Goal: Information Seeking & Learning: Learn about a topic

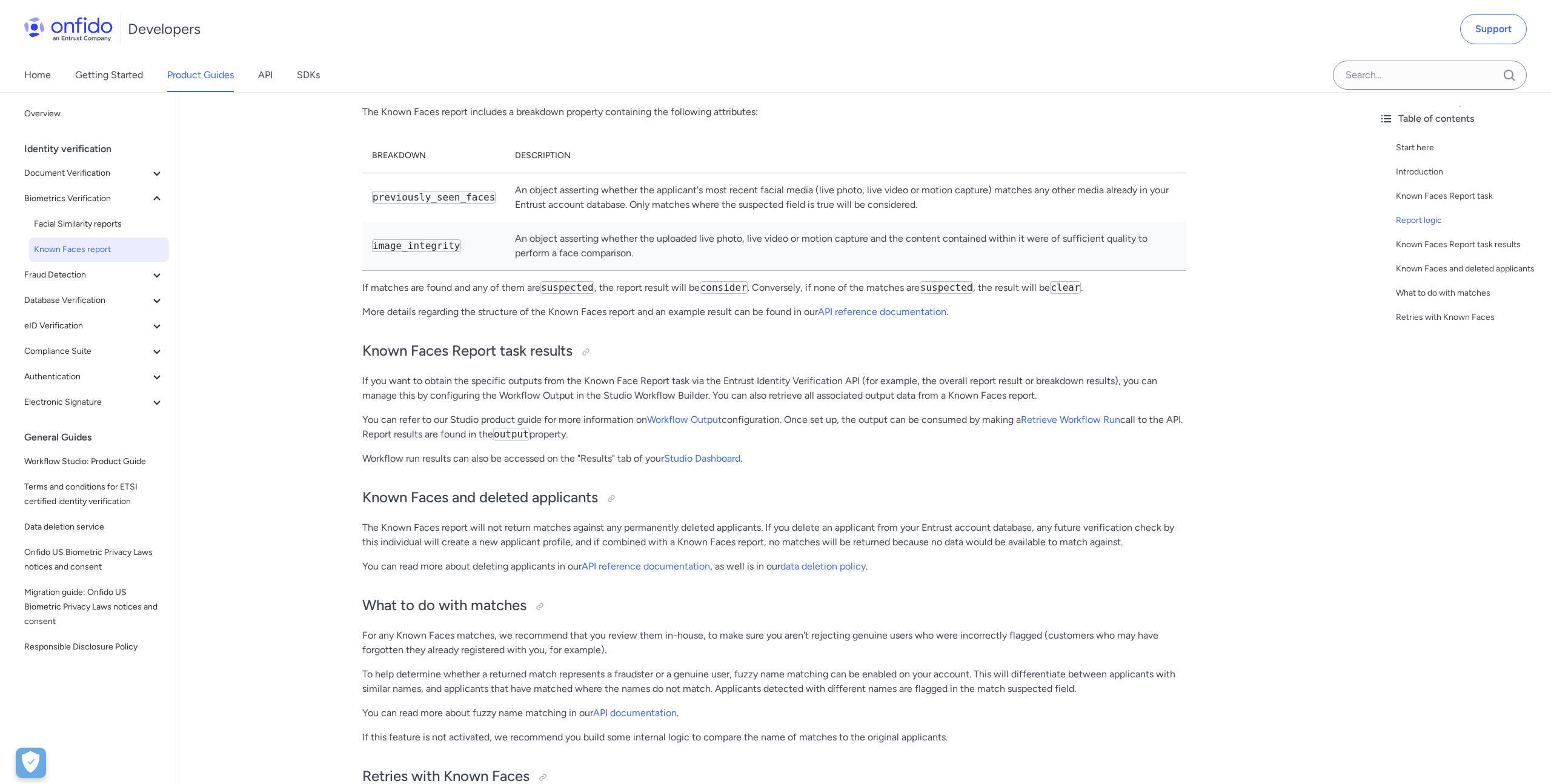
scroll to position [1200, 0]
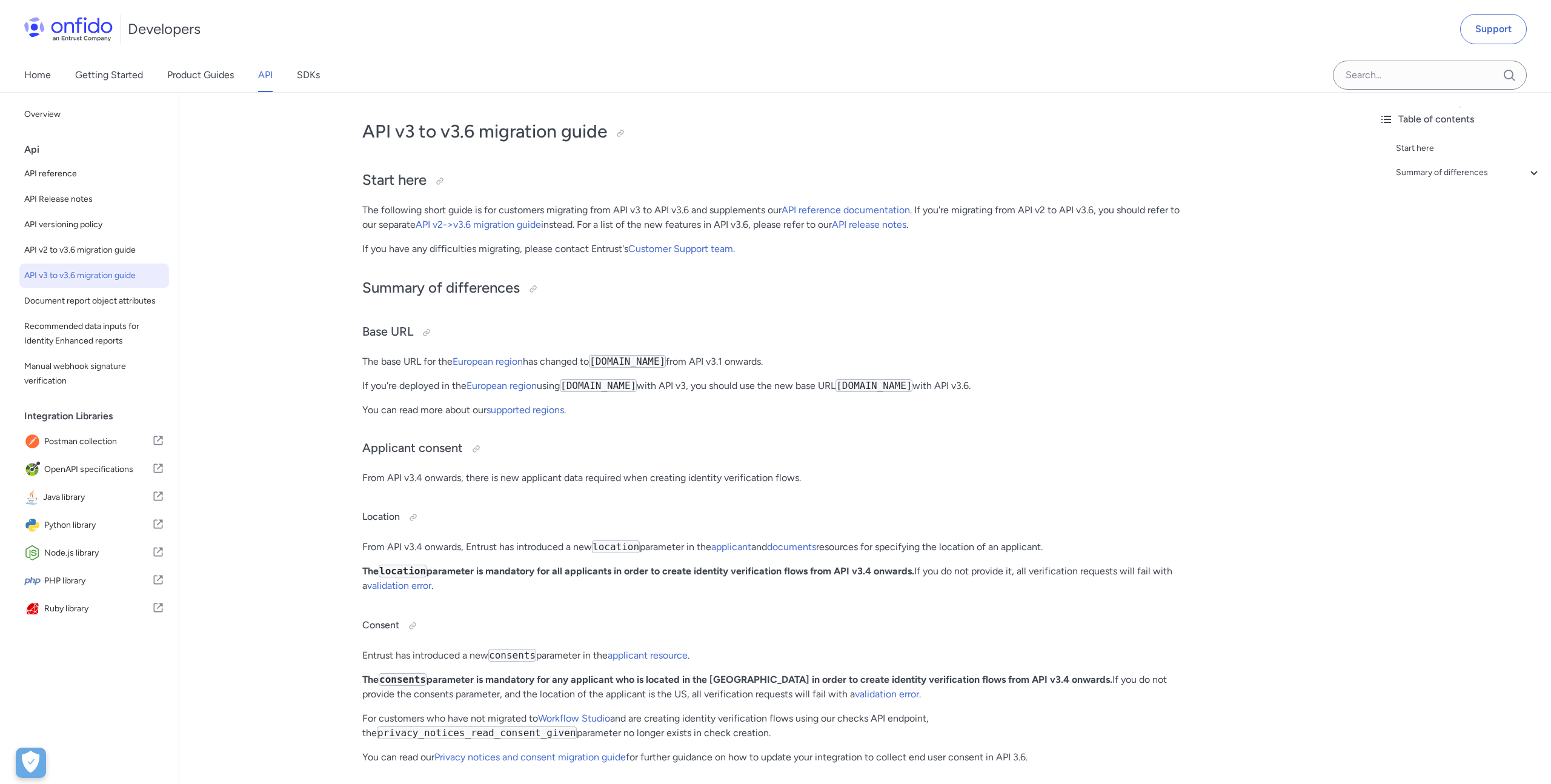
click at [267, 83] on link "API" at bounding box center [265, 74] width 15 height 34
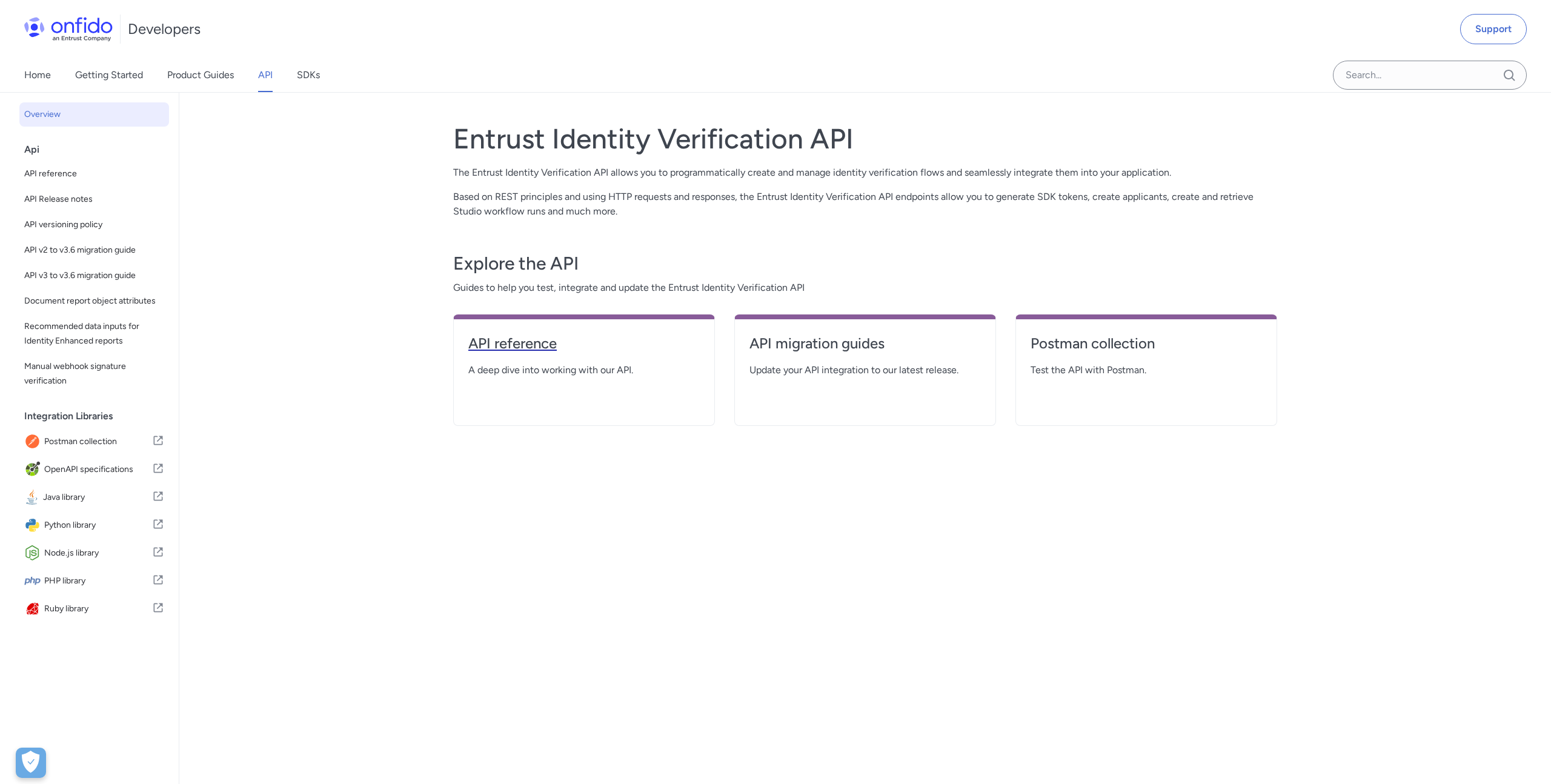
click at [499, 347] on h4 "API reference" at bounding box center [584, 343] width 231 height 19
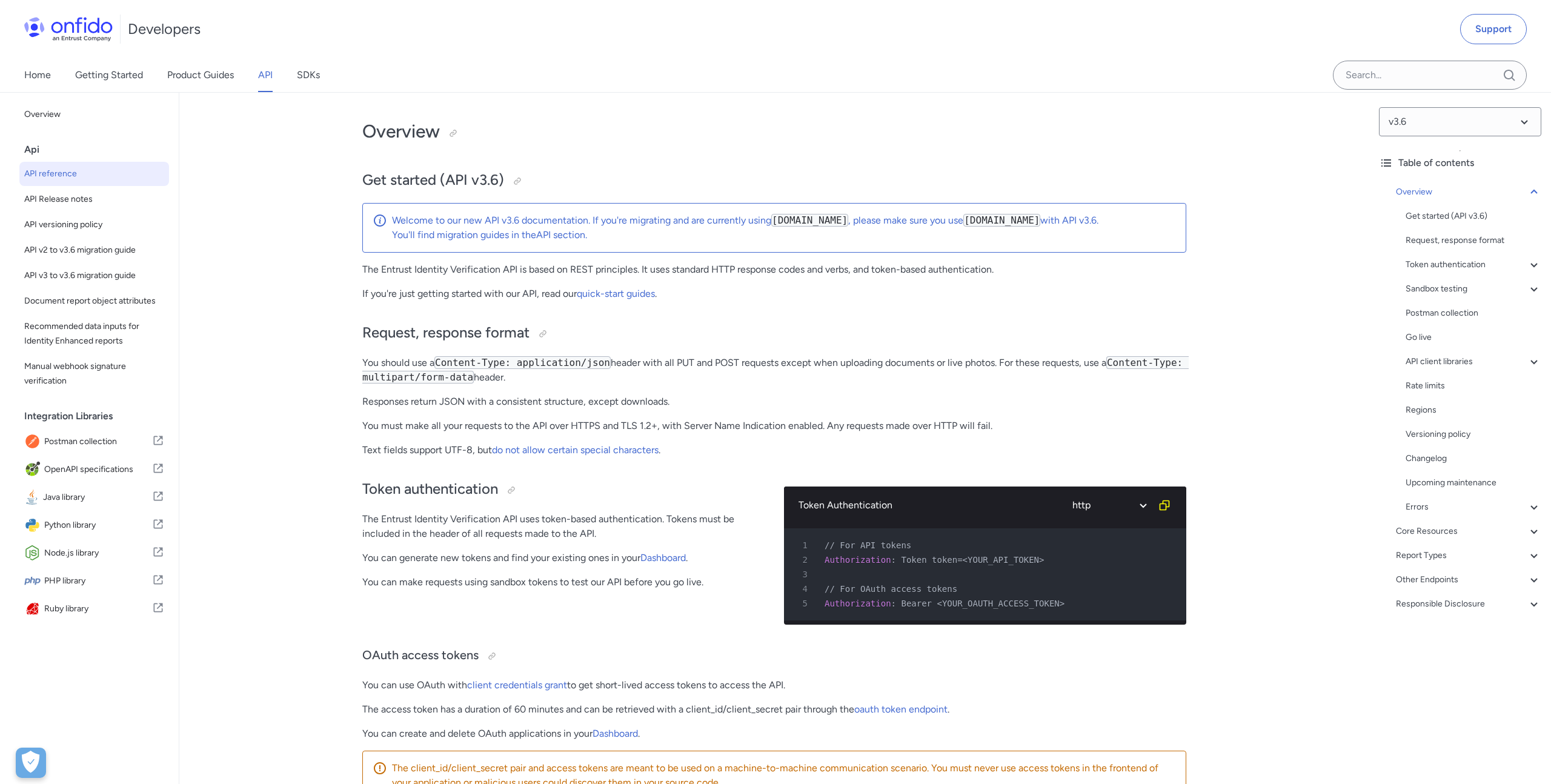
click at [1534, 191] on icon at bounding box center [1534, 191] width 7 height 4
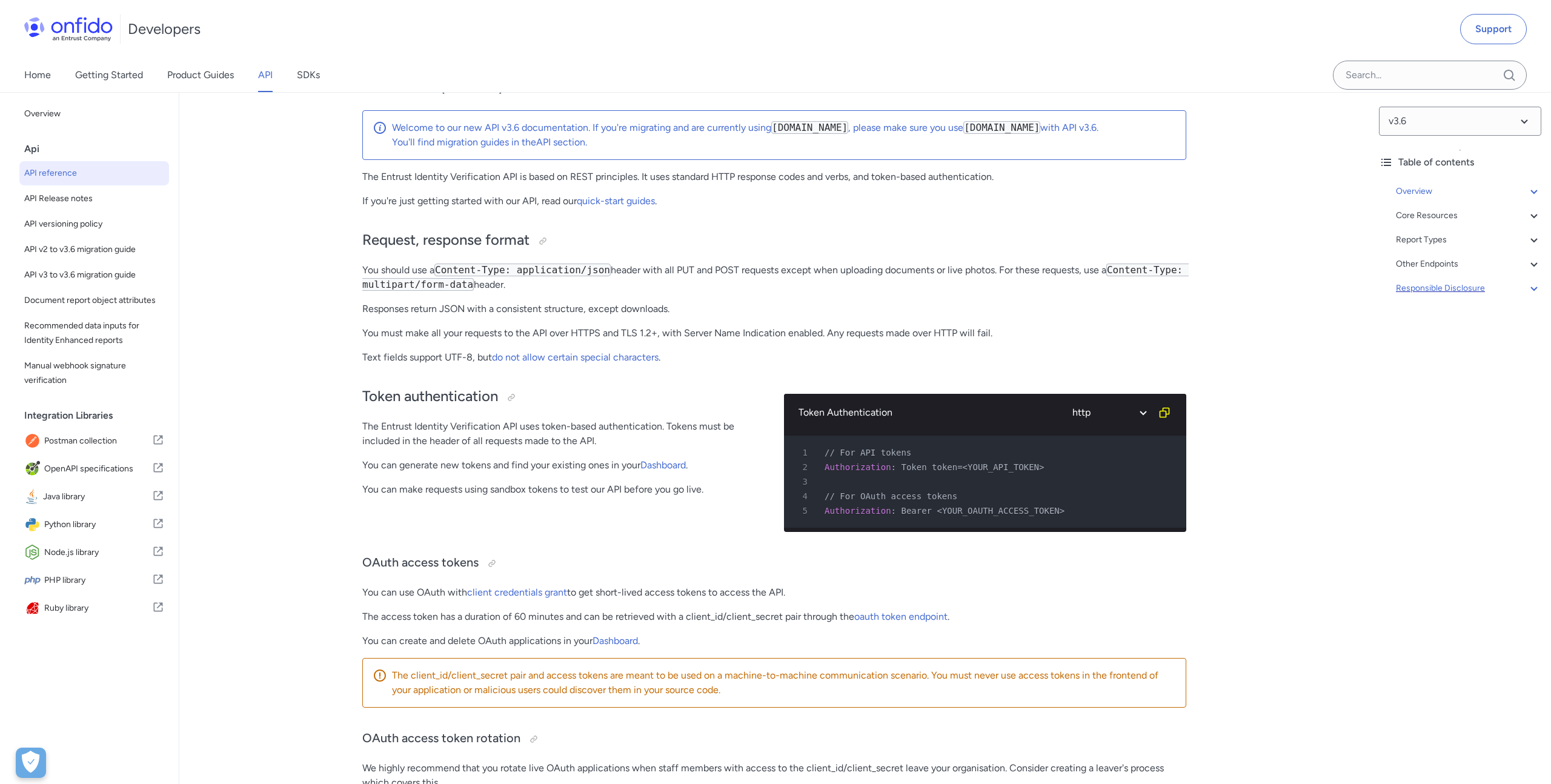
click at [1456, 286] on div "Responsible Disclosure" at bounding box center [1468, 288] width 146 height 15
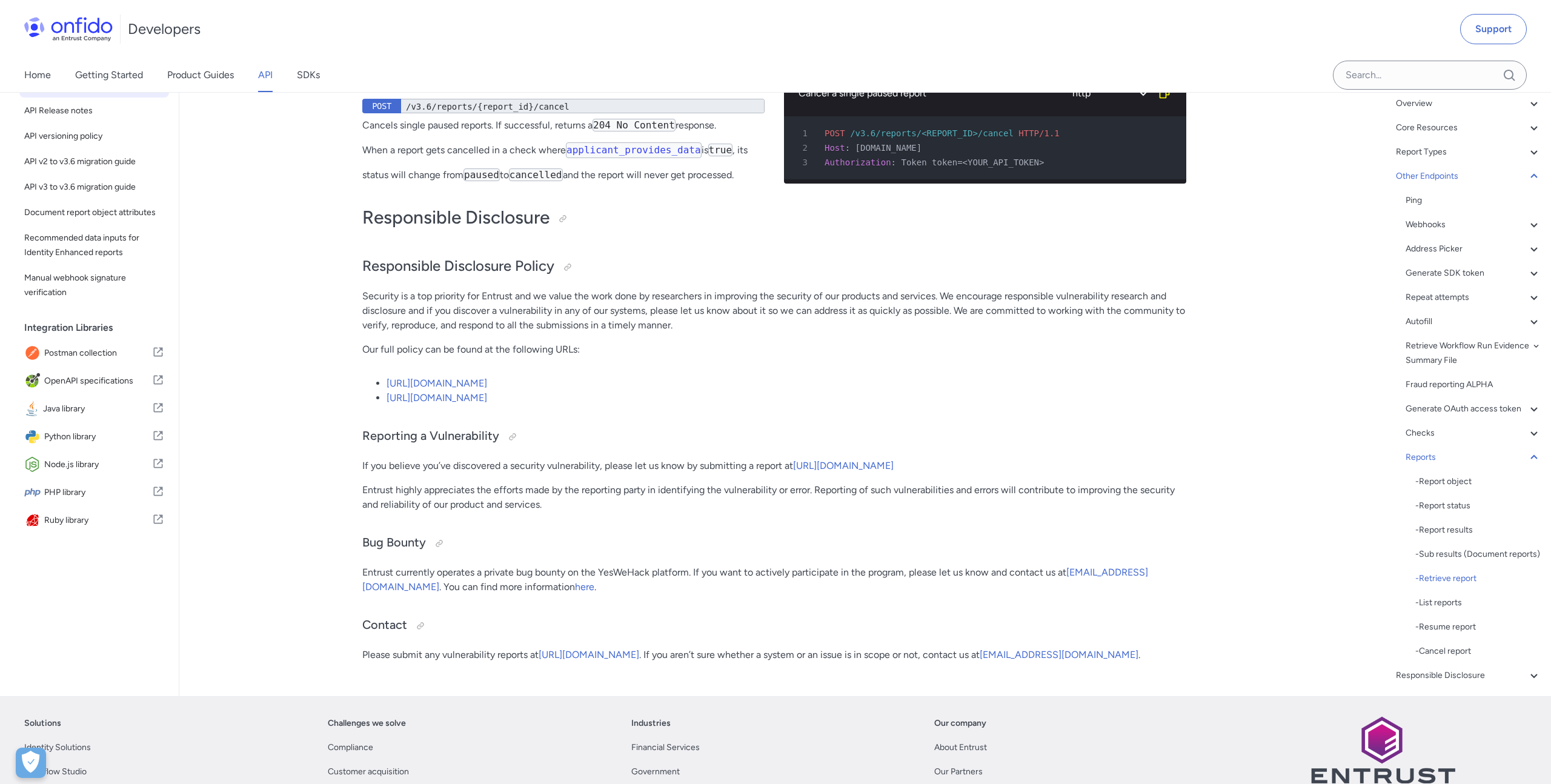
scroll to position [113378, 0]
click at [1532, 185] on icon at bounding box center [1534, 177] width 15 height 15
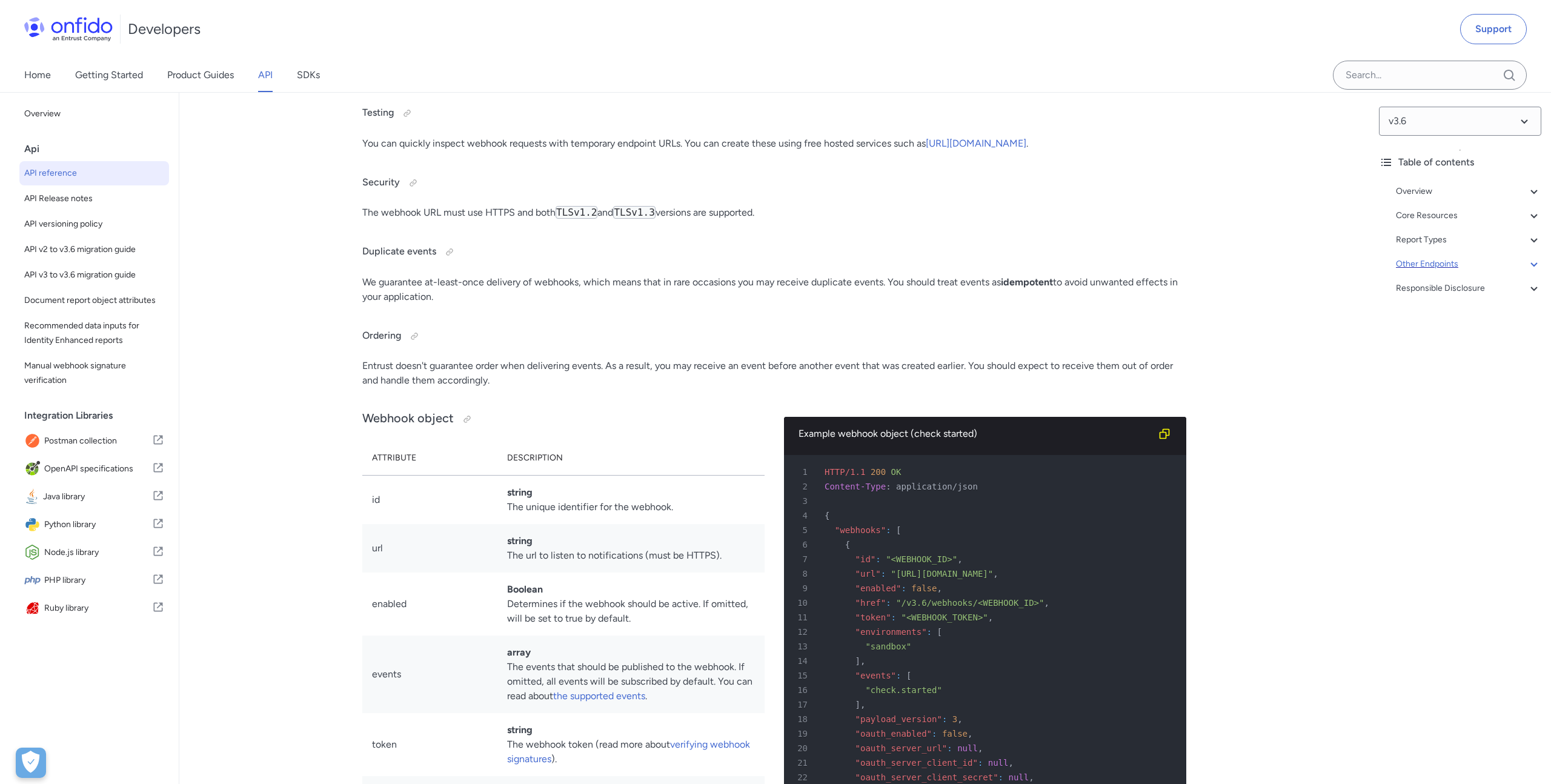
click at [1539, 265] on icon at bounding box center [1534, 264] width 15 height 15
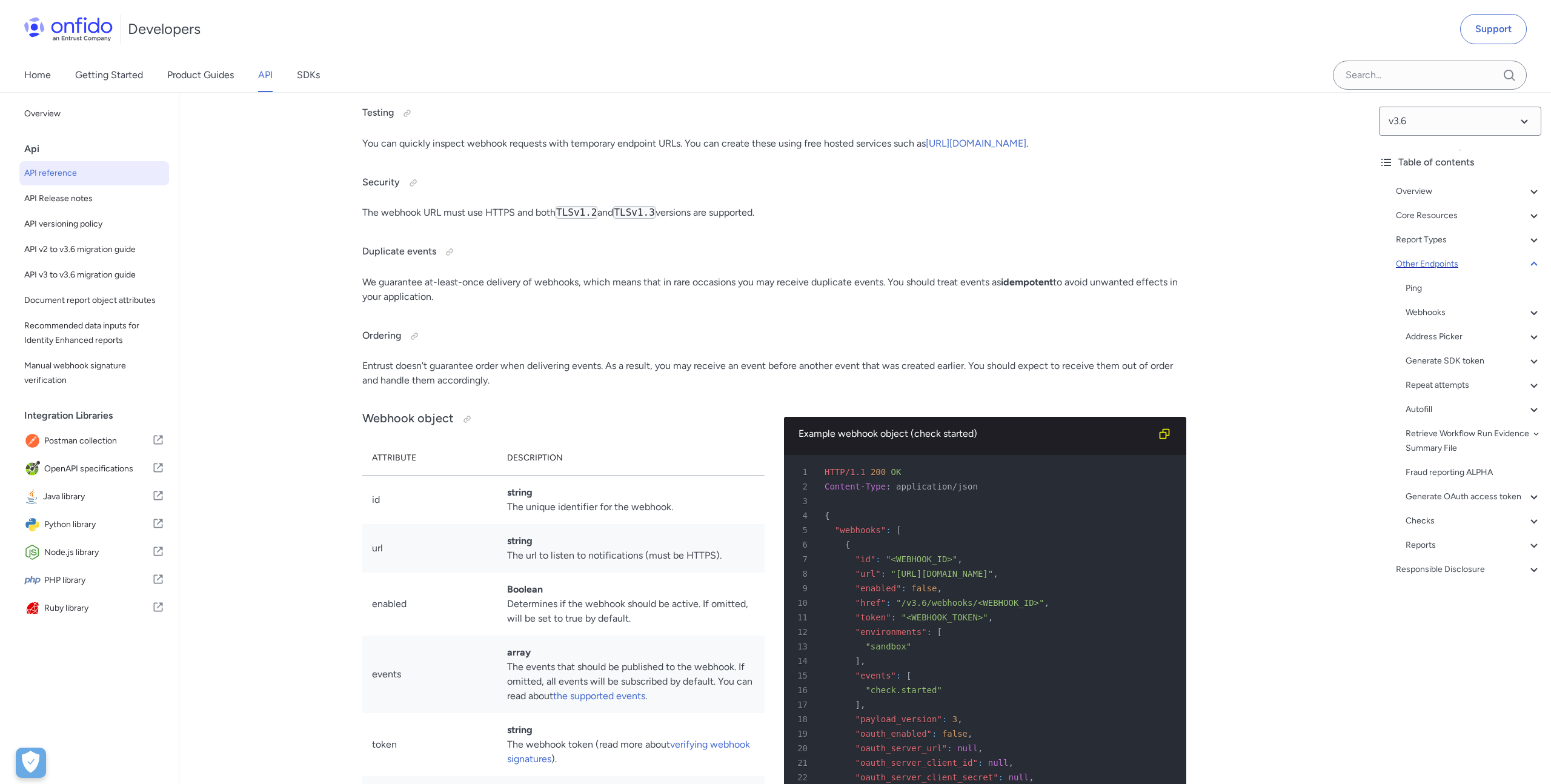
click at [1539, 265] on icon at bounding box center [1534, 264] width 15 height 15
